Goal: Navigation & Orientation: Understand site structure

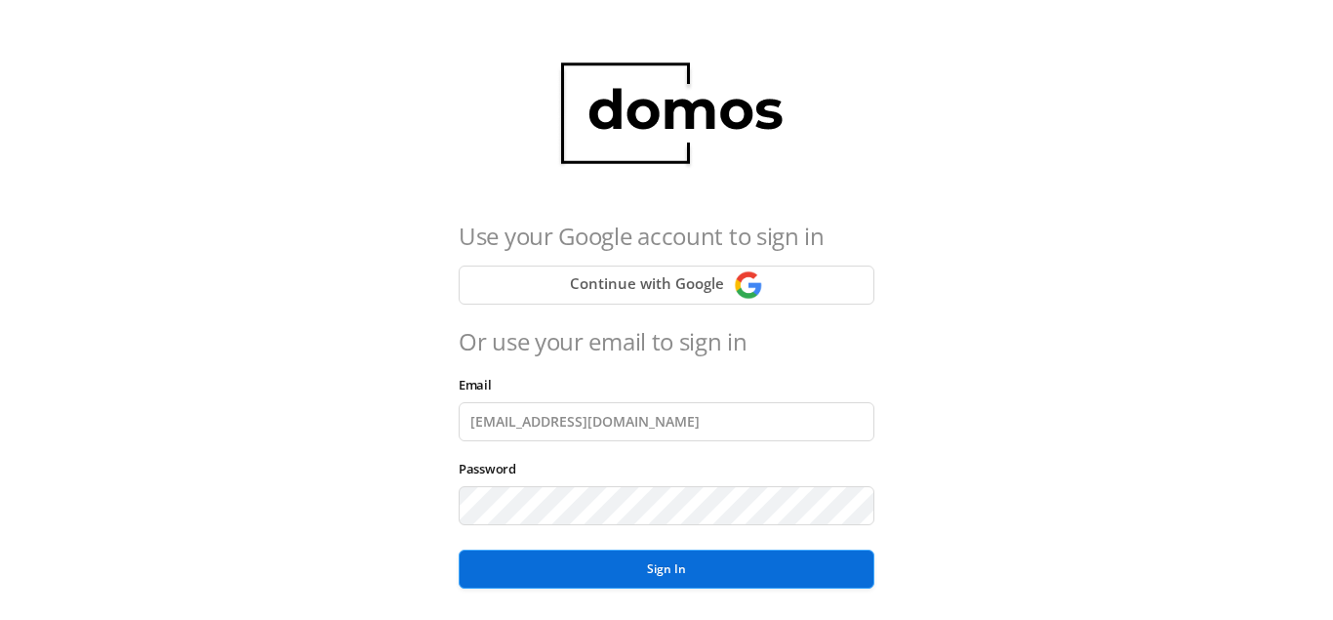
click at [626, 573] on button "Sign In" at bounding box center [667, 568] width 416 height 39
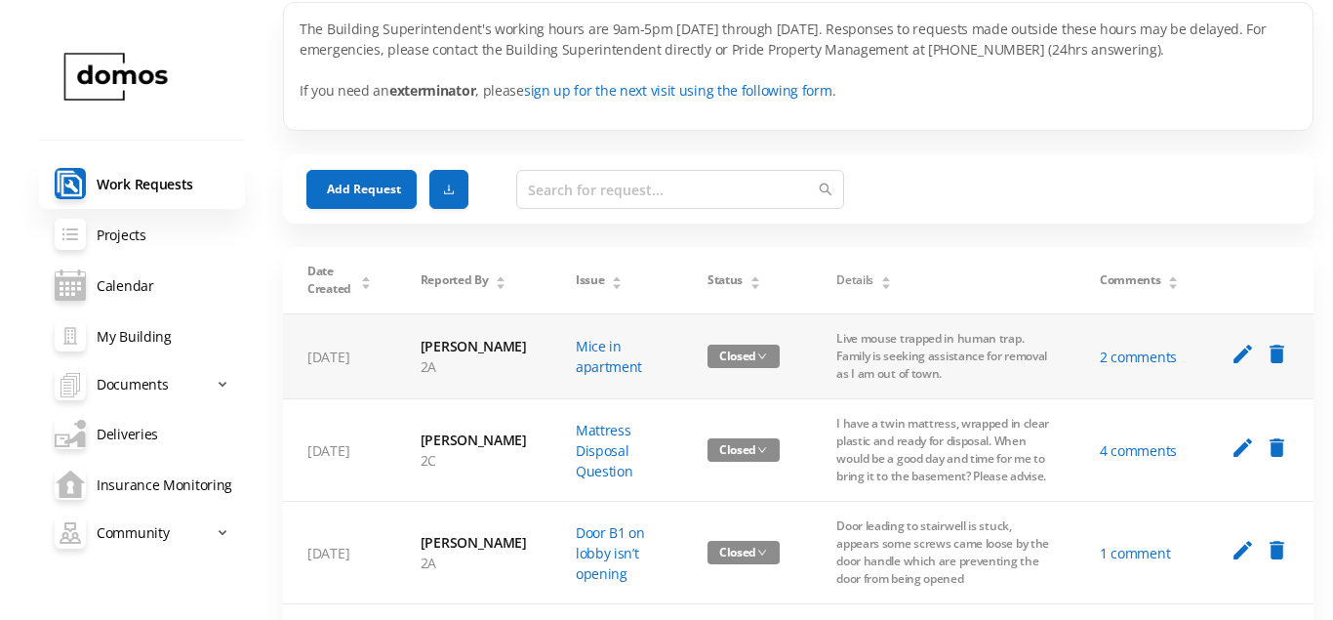
scroll to position [100, 0]
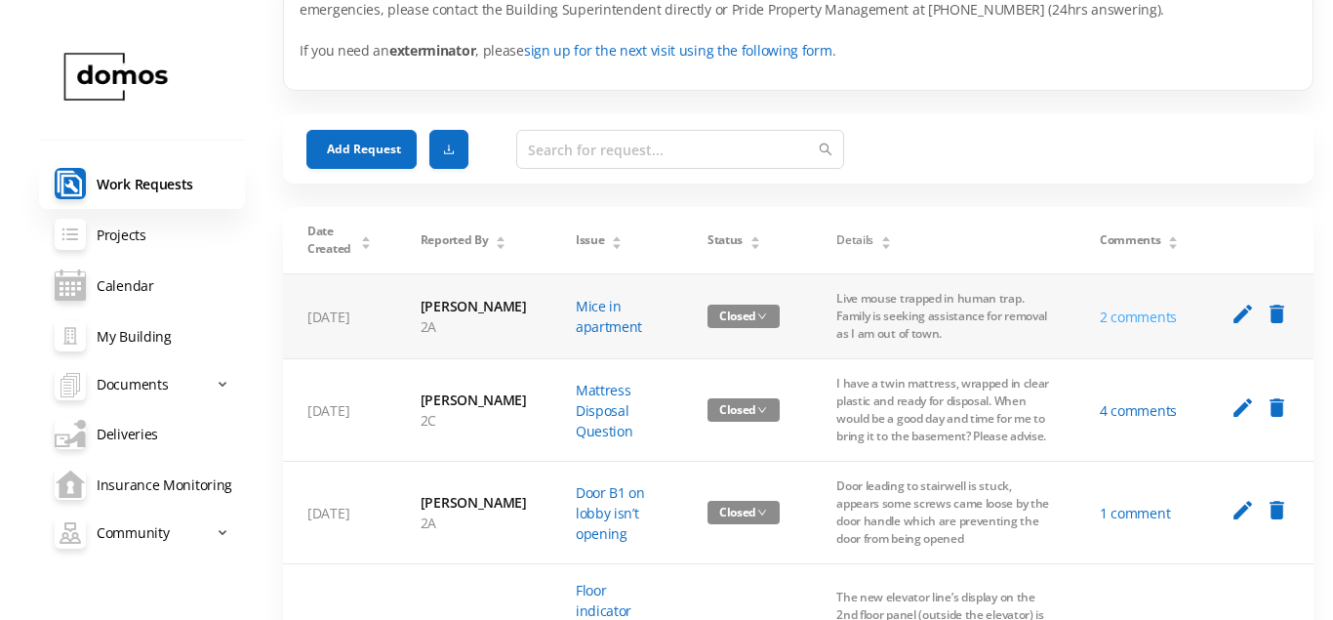
click at [1142, 323] on link "2 comments" at bounding box center [1138, 316] width 77 height 19
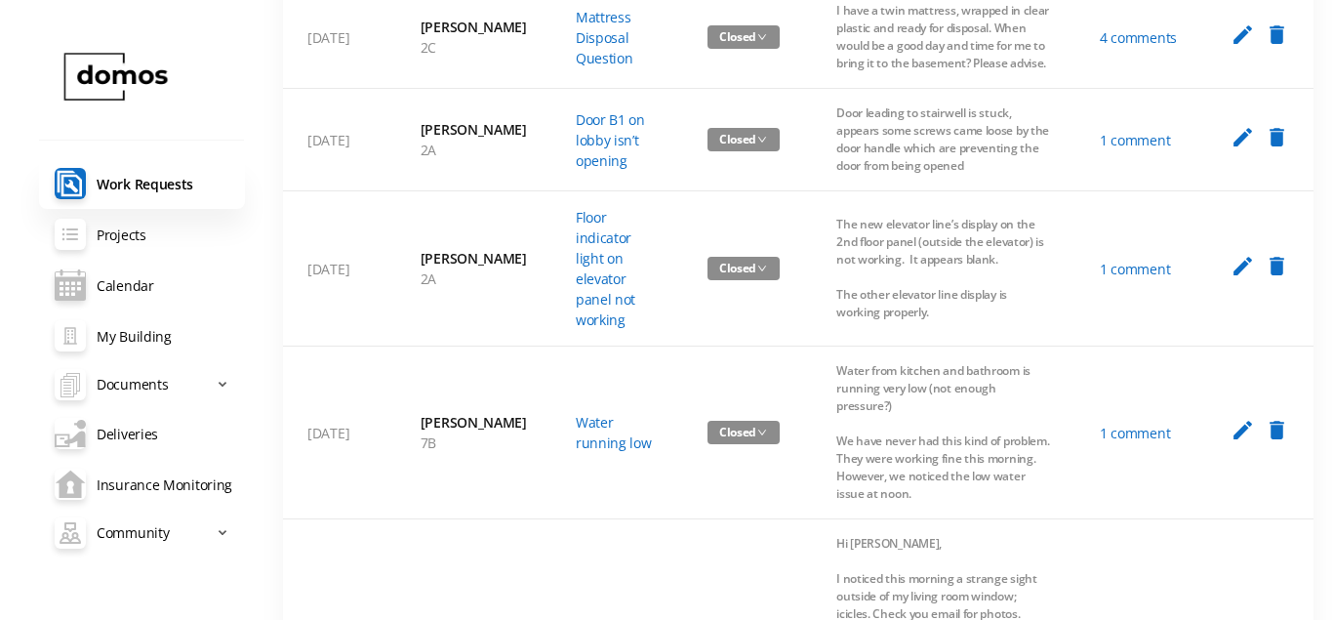
scroll to position [199, 0]
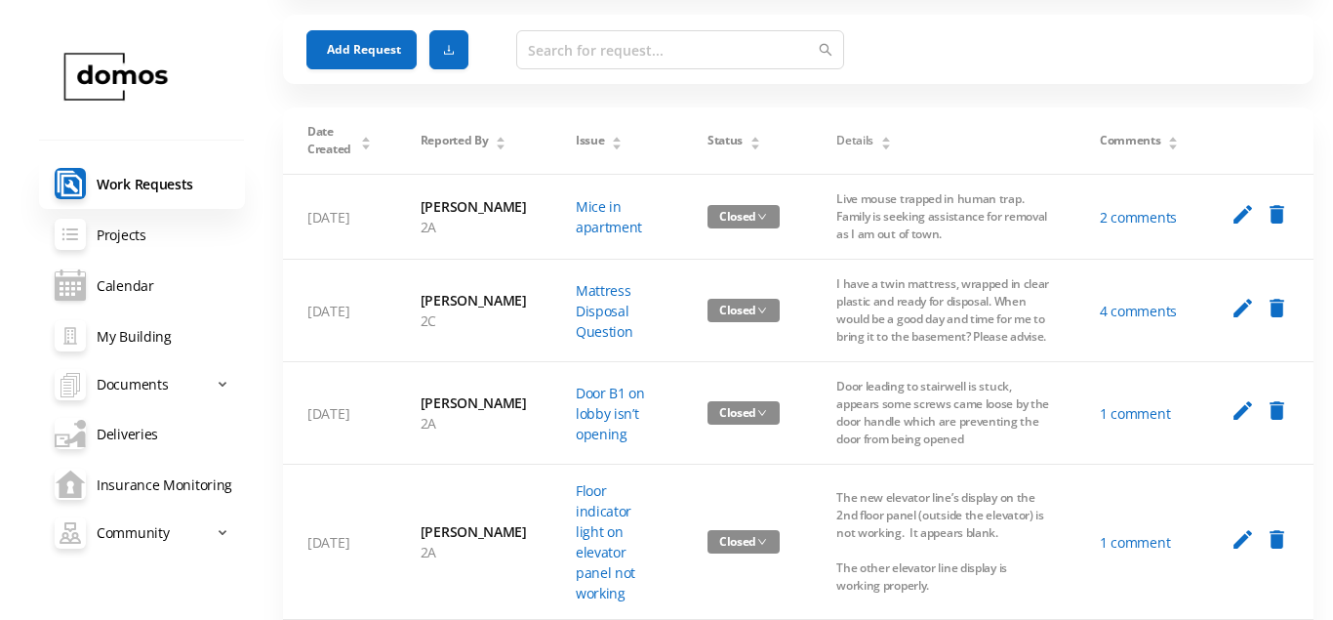
click at [130, 288] on link "Calendar" at bounding box center [142, 285] width 206 height 51
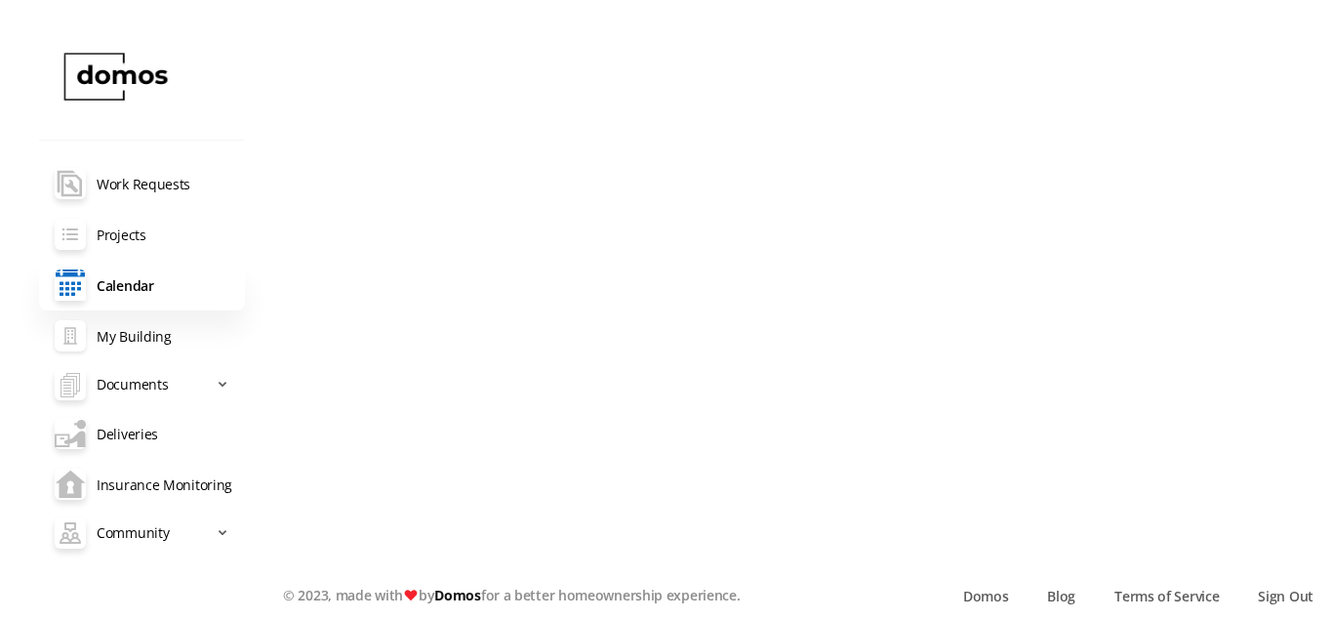
click at [154, 339] on link "My Building" at bounding box center [142, 335] width 206 height 51
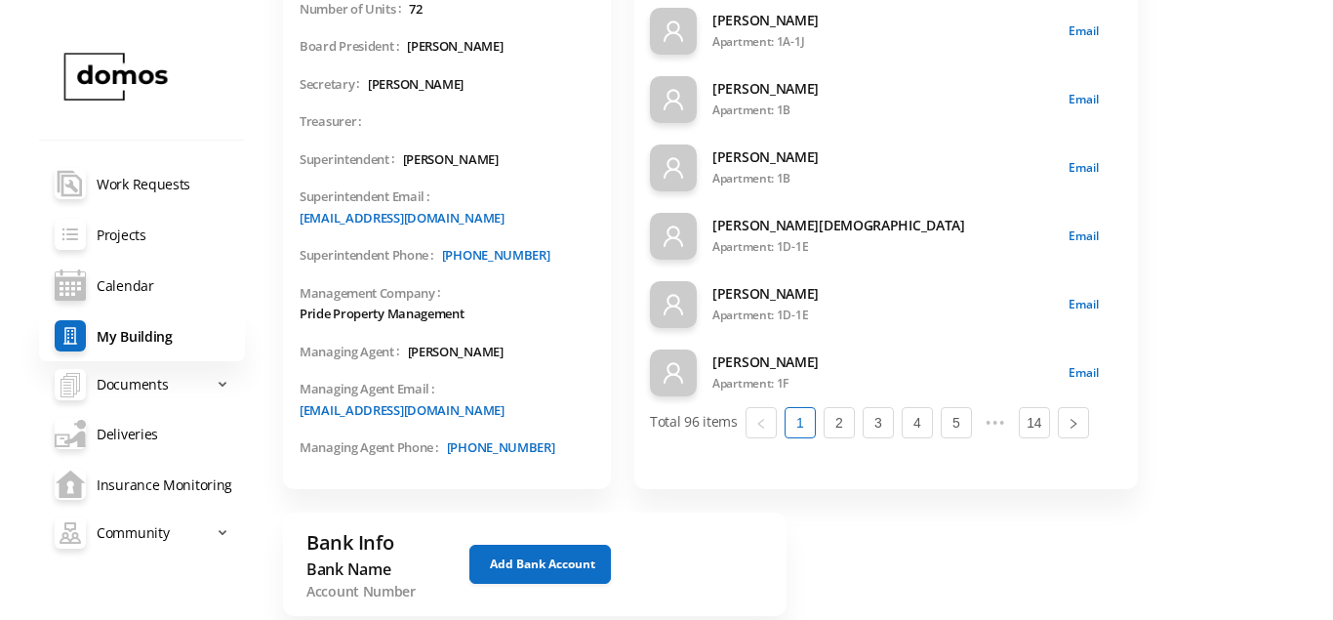
scroll to position [203, 0]
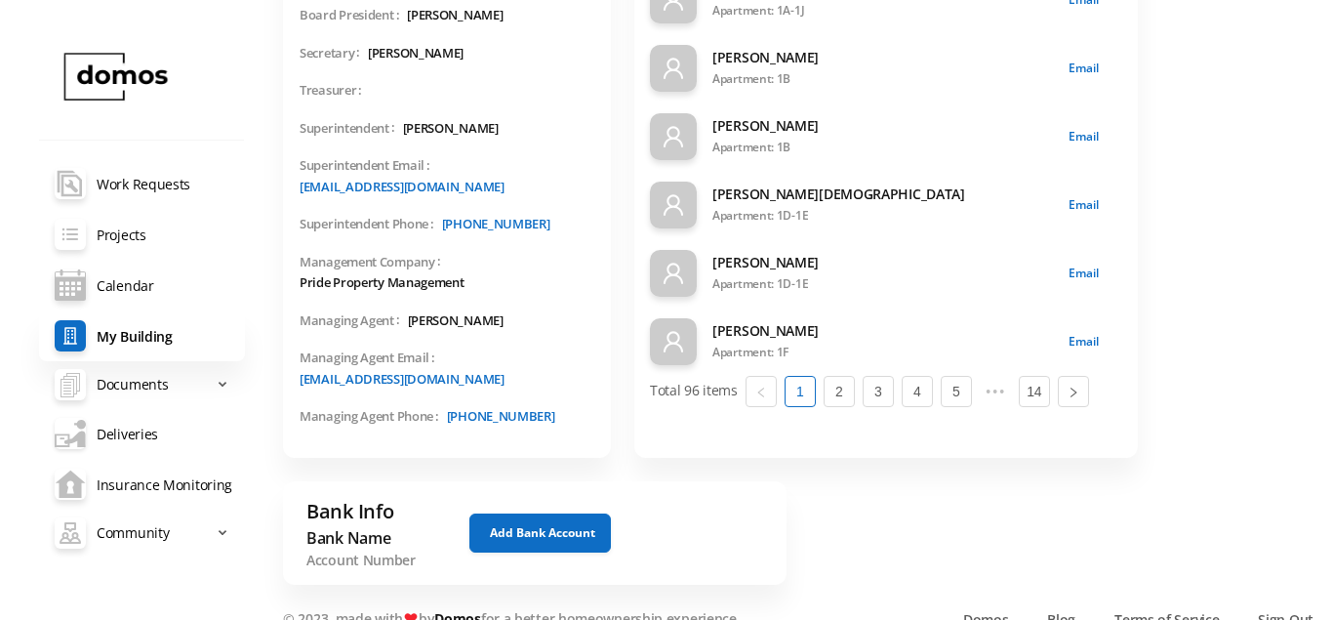
click at [143, 435] on link "Deliveries" at bounding box center [142, 433] width 206 height 51
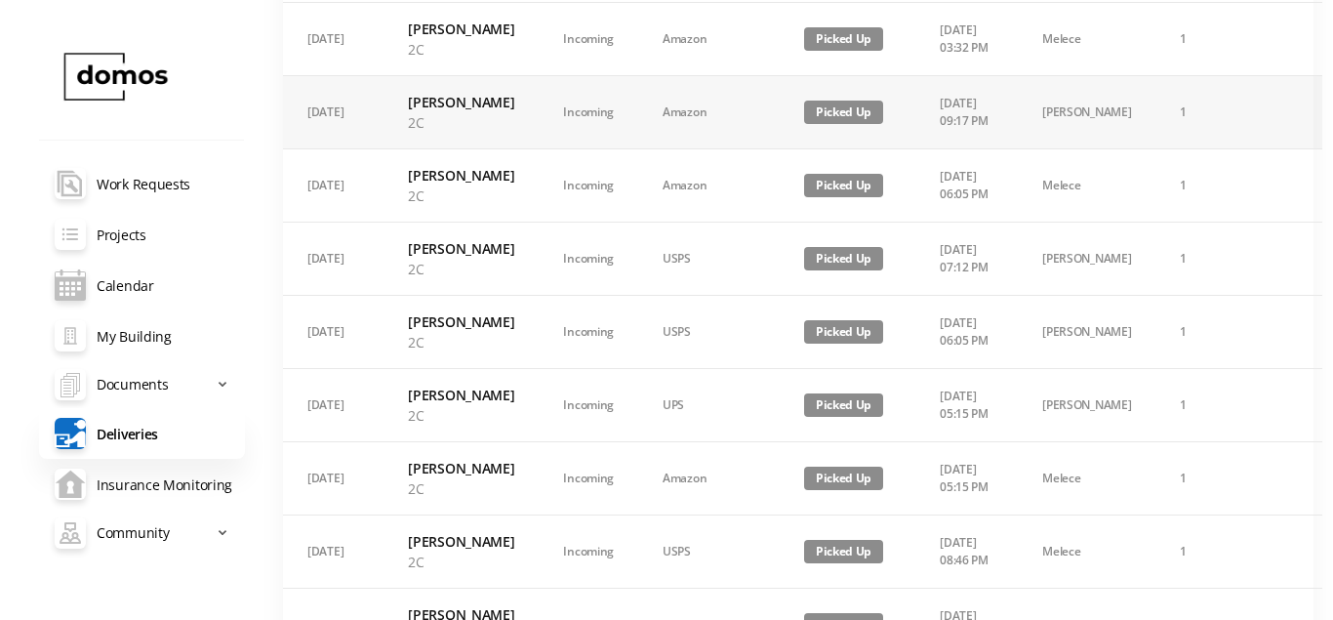
scroll to position [398, 0]
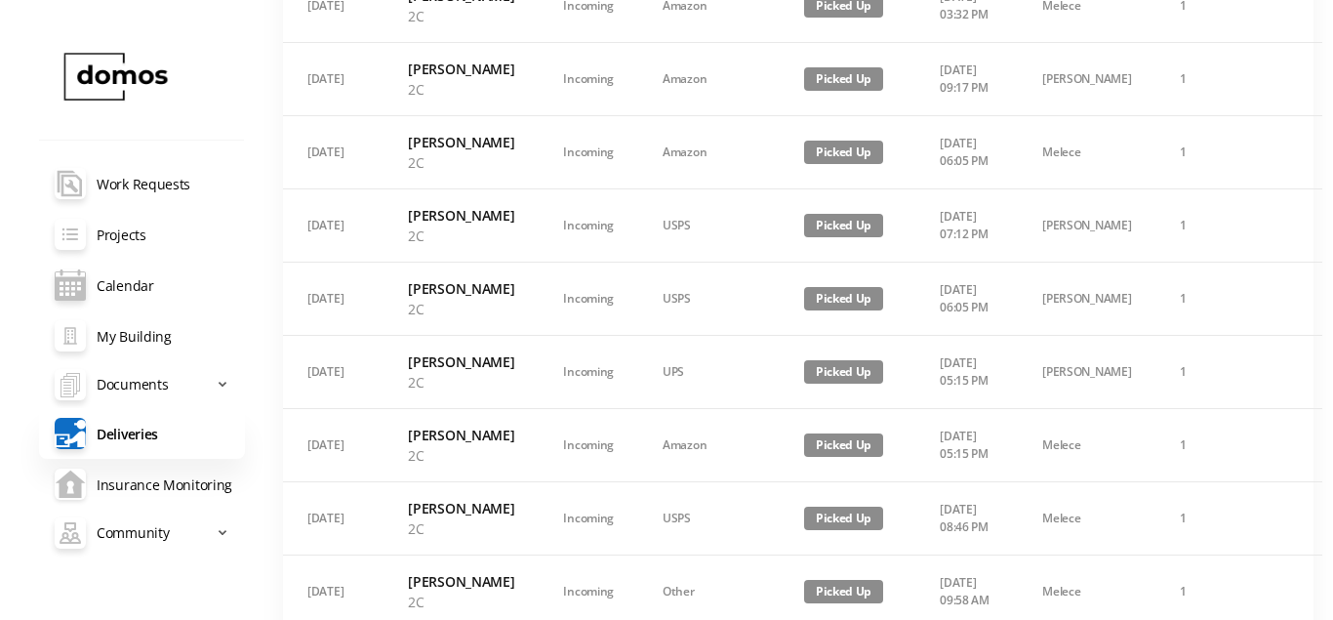
click at [191, 482] on link "Insurance Monitoring" at bounding box center [142, 484] width 206 height 51
